Goal: Task Accomplishment & Management: Complete application form

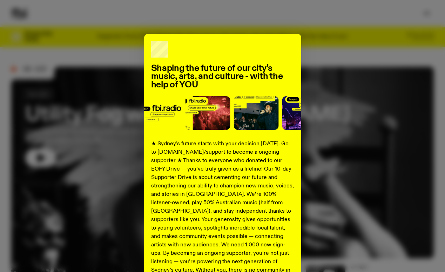
scroll to position [75, 0]
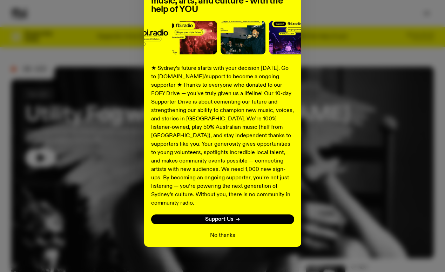
click at [216, 231] on button "No thanks" at bounding box center [222, 235] width 25 height 8
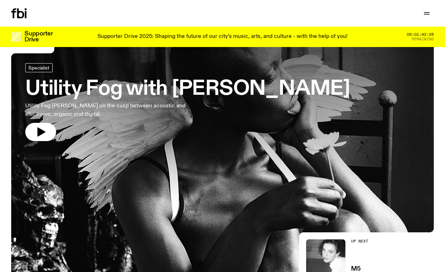
scroll to position [0, 0]
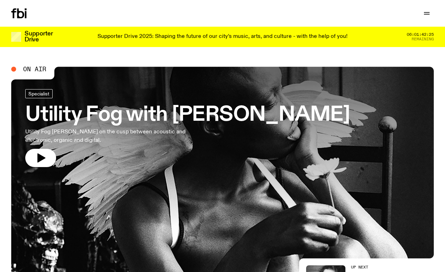
click at [328, 36] on p "Supporter Drive 2025: Shaping the future of our city’s music, arts, and culture…" at bounding box center [223, 37] width 250 height 6
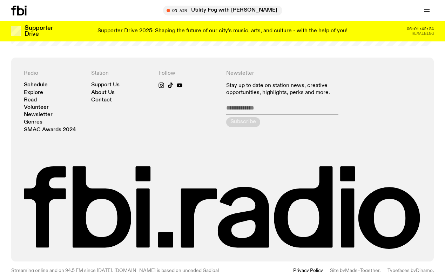
scroll to position [1439, 0]
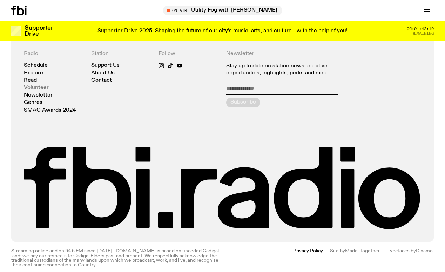
click at [35, 85] on link "Volunteer" at bounding box center [36, 87] width 25 height 5
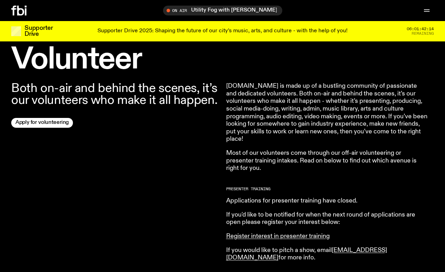
scroll to position [236, 0]
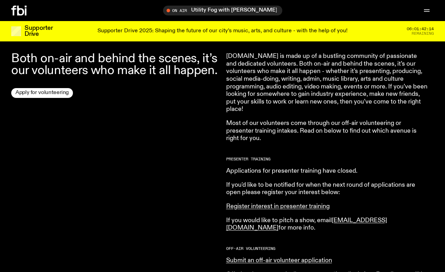
click at [53, 94] on link "Apply for volunteering" at bounding box center [42, 93] width 62 height 10
